Goal: Information Seeking & Learning: Learn about a topic

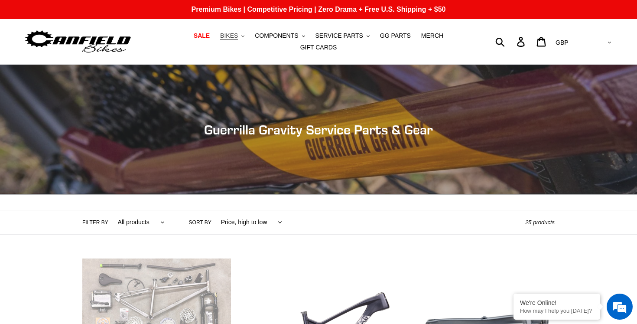
click at [244, 37] on icon "button" at bounding box center [242, 36] width 3 height 2
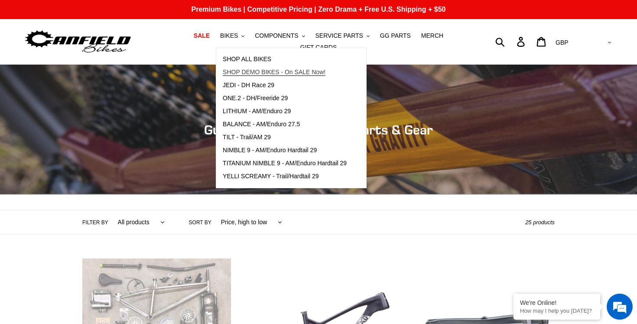
click at [262, 71] on span "SHOP DEMO BIKES - On SALE Now!" at bounding box center [274, 71] width 103 height 7
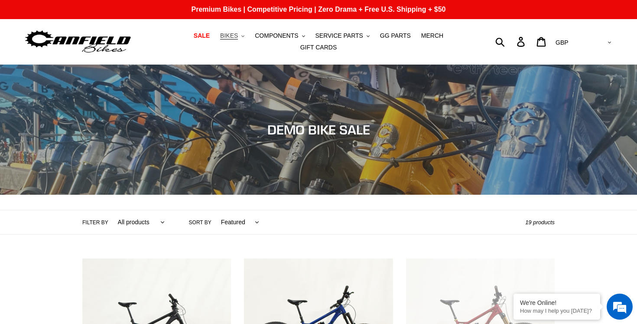
click at [238, 36] on span "BIKES" at bounding box center [229, 35] width 18 height 7
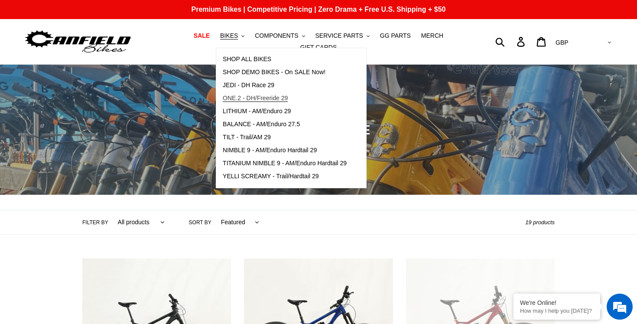
click at [270, 101] on span "ONE.2 - DH/Freeride 29" at bounding box center [255, 97] width 65 height 7
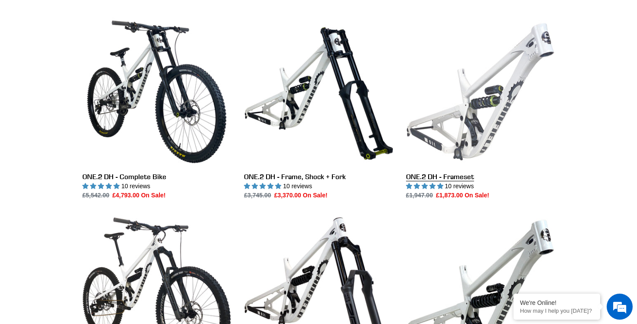
scroll to position [237, 0]
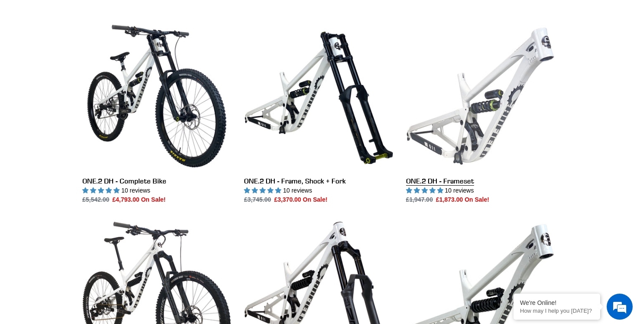
click at [474, 118] on link "ONE.2 DH - Frameset" at bounding box center [480, 113] width 149 height 182
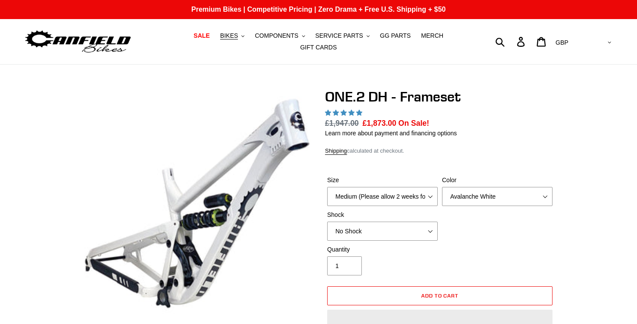
select select "highest-rating"
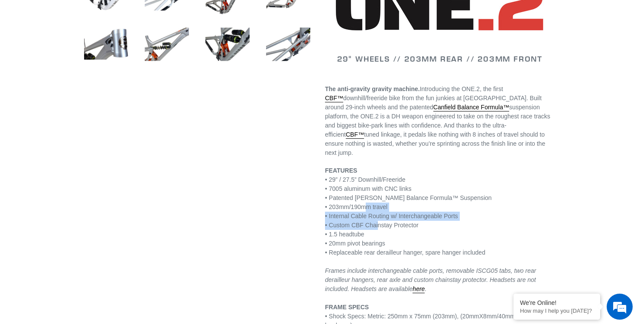
drag, startPoint x: 370, startPoint y: 218, endPoint x: 381, endPoint y: 239, distance: 24.3
click at [381, 239] on p "FEATURES • 29” / 27.5” Downhill/Freeride • 7005 aluminum with CNC links • Paten…" at bounding box center [440, 302] width 230 height 273
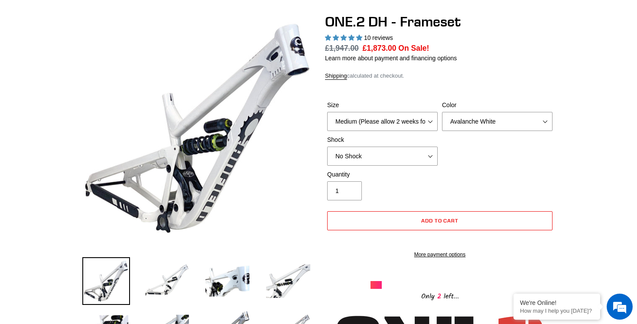
scroll to position [88, 0]
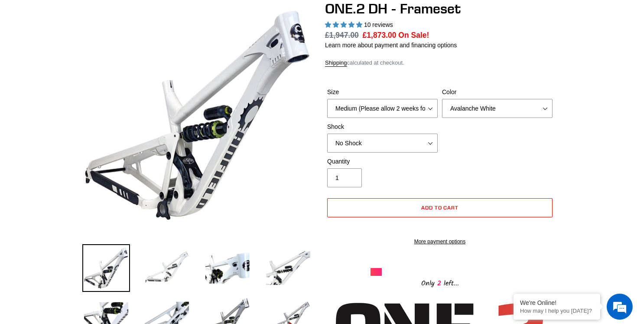
click at [166, 258] on img at bounding box center [167, 268] width 48 height 48
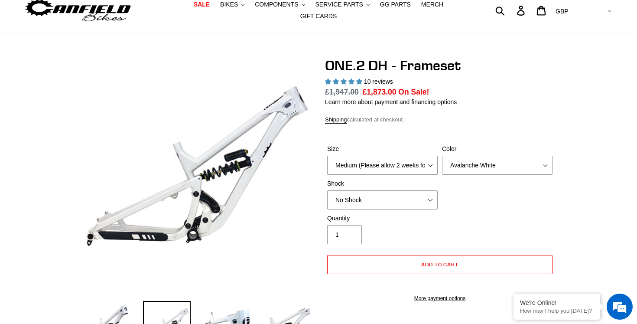
scroll to position [0, 0]
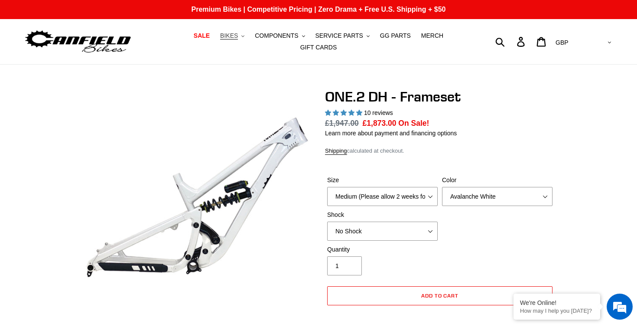
click at [236, 38] on span "BIKES" at bounding box center [229, 35] width 18 height 7
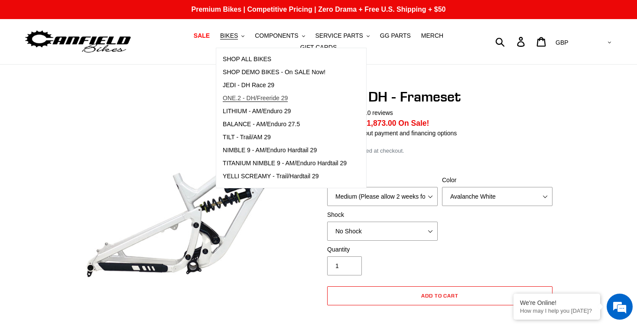
click at [248, 97] on span "ONE.2 - DH/Freeride 29" at bounding box center [255, 97] width 65 height 7
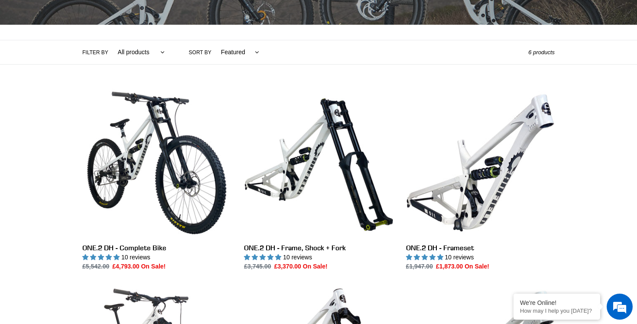
scroll to position [176, 0]
